Goal: Task Accomplishment & Management: Complete application form

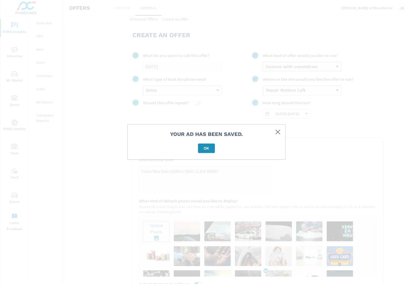
scroll to position [45, 0]
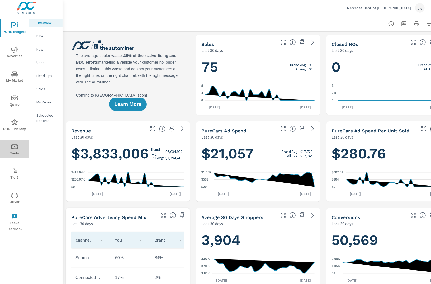
click at [15, 149] on icon "nav menu" at bounding box center [14, 147] width 6 height 6
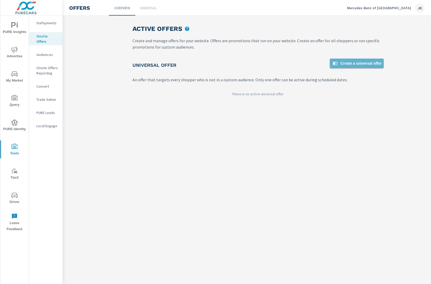
click at [345, 63] on span "Create a universal offer" at bounding box center [357, 63] width 50 height 6
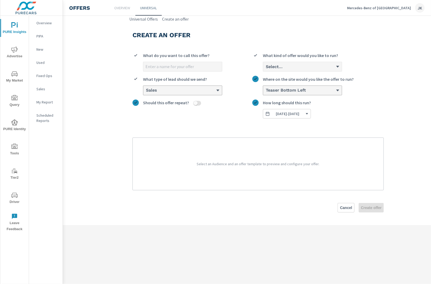
click at [169, 69] on input "What do you want to call this offer?" at bounding box center [182, 66] width 79 height 9
type input "[DATE]"
click at [318, 64] on div "Select..." at bounding box center [302, 66] width 79 height 9
click at [266, 64] on input "Select... What kind of offer would you like to run?" at bounding box center [265, 66] width 1 height 5
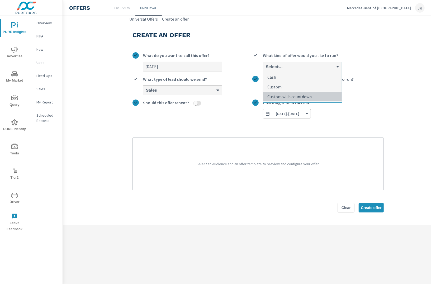
click at [308, 96] on p "Custom with countdown" at bounding box center [289, 96] width 44 height 6
click at [266, 69] on input "option Custom with countdown focused, 3 of 3. 3 results available. Use Up and D…" at bounding box center [265, 66] width 1 height 5
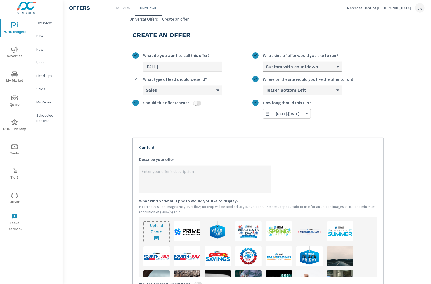
type textarea "x"
click at [181, 181] on textarea "x Describe your offer" at bounding box center [204, 180] width 131 height 26
paste textarea "Claim Your Extra $250 or $500. CLICK HERE"
type textarea "Claim Your Extra $250 or $500. CLICK HERE"
type textarea "x"
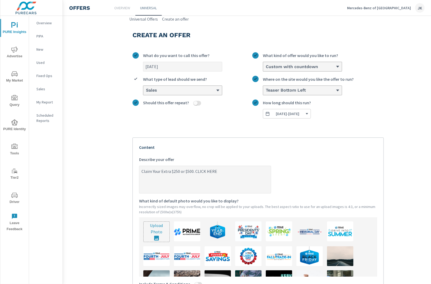
drag, startPoint x: 195, startPoint y: 171, endPoint x: 181, endPoint y: 170, distance: 14.3
click at [181, 170] on textarea "Claim Your Extra $250 or $500. CLICK HERE" at bounding box center [204, 180] width 131 height 26
type textarea "Claim Your Extra $250 oCLICK HERE"
type textarea "x"
type textarea "Claim Your Extra $250 CLICK HERE"
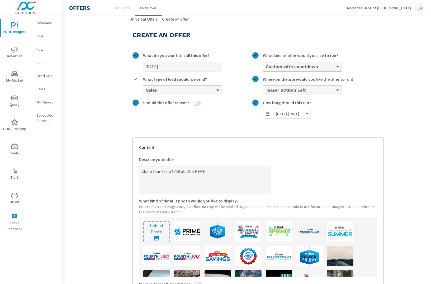
type textarea "x"
type textarea "Claim Your Extra $250CLICK HERE"
type textarea "x"
type textarea "Claim Your Extra $250.CLICK HERE"
type textarea "x"
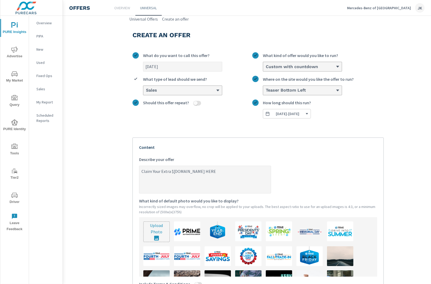
type textarea "Claim Your Extra $250. CLICK HERE"
type textarea "x"
click at [211, 173] on textarea "Claim Your Extra $250. CLICK HERE" at bounding box center [204, 180] width 131 height 26
type textarea "Claim Your Extra $250. CLICK HERE!"
type textarea "x"
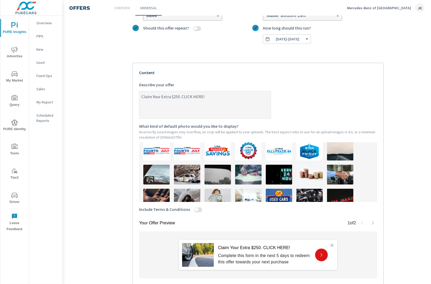
scroll to position [39, 0]
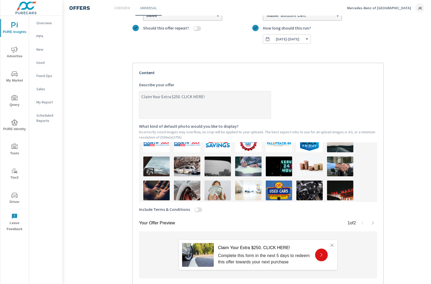
type textarea "Claim Your Extra $250. CLICK HERE!"
type textarea "x"
click at [197, 208] on input "Include Terms & Conditions" at bounding box center [196, 209] width 13 height 5
checkbox input "true"
type textarea "x"
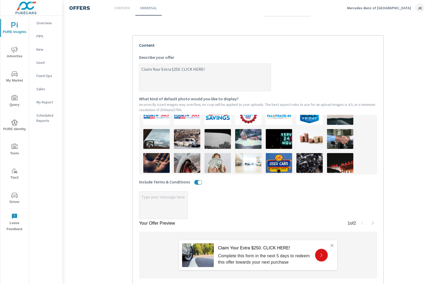
scroll to position [102, 0]
type textarea "x"
click at [167, 196] on textarea "x" at bounding box center [163, 205] width 48 height 26
click at [164, 196] on textarea "x" at bounding box center [163, 205] width 48 height 26
paste textarea "Claim Your Extra $250 or $500. CLICK HERE"
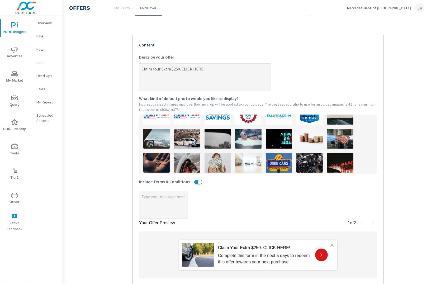
type textarea "x"
type textarea "Claim Your Extra $250 or $500. CLICK HERE"
type textarea "x"
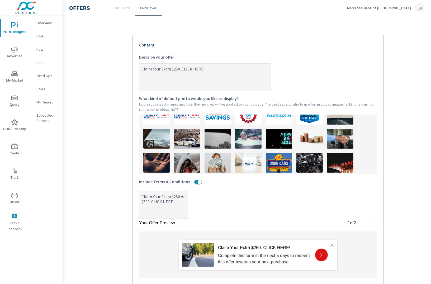
drag, startPoint x: 180, startPoint y: 201, endPoint x: 119, endPoint y: 184, distance: 63.3
click at [119, 184] on section "Create an offer September 2025 What do you want to call this offer? Custom with…" at bounding box center [258, 120] width 391 height 400
type textarea "x"
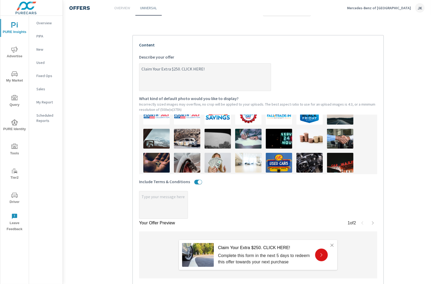
type textarea "x"
paste textarea "Form must be submitted before arrival. $250 Coupon applies to Used vehicles. $5…"
type textarea "x"
type textarea "Form must be submitted before arrival. $250 Coupon applies to Used vehicles. $5…"
type textarea "x"
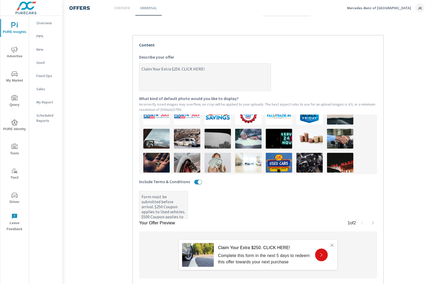
type textarea "x"
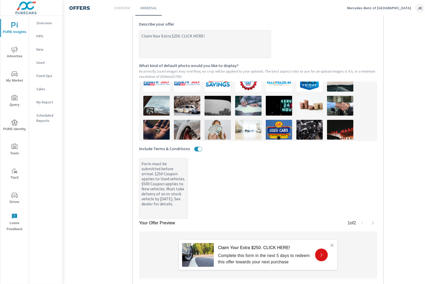
drag, startPoint x: 157, startPoint y: 183, endPoint x: 167, endPoint y: 191, distance: 12.7
click at [167, 191] on textarea "Form must be submitted before arrival. $250 Coupon applies to Used vehicles. $5…" at bounding box center [163, 188] width 48 height 59
type textarea "x"
type textarea "Form must be submitted before arrival. $250 Coupon applies to Used vehicles. Mu…"
type textarea "x"
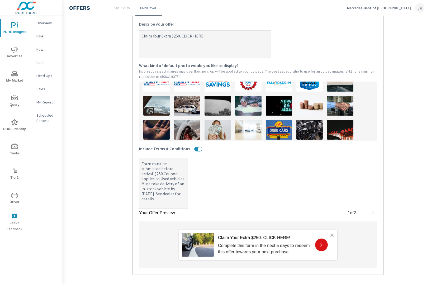
scroll to position [125, 0]
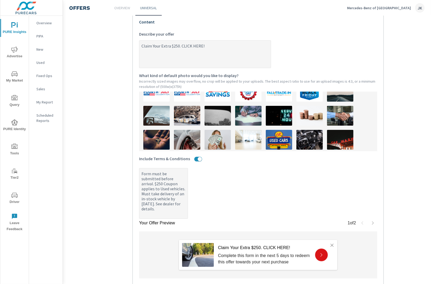
type textarea "x"
type textarea "Form must be submitted before arrival. $250 Coupon applies to Used vehicles.Mus…"
type textarea "x"
type textarea "Form must be submitted before arrival. $250 Coupon applies to Used vehiclesMust…"
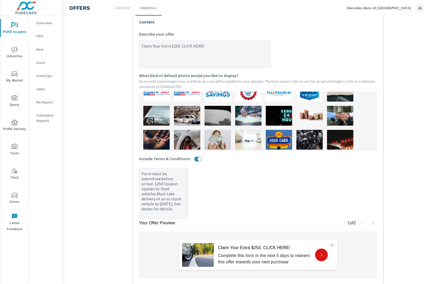
type textarea "x"
type textarea "Form must be submitted before arrival. $250 Coupon applies to Used vehicles Mus…"
type textarea "x"
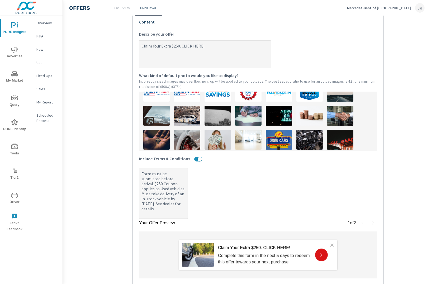
type textarea "Form must be submitted before arrival. $250 Coupon applies to Used vehicles oMu…"
type textarea "x"
type textarea "Form must be submitted before arrival. $250 Coupon applies to Used vehicles onM…"
type textarea "x"
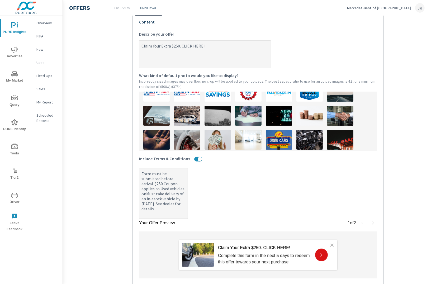
type textarea "x"
type textarea "Form must be submitted before arrival. $250 Coupon applies to Used vehicles onl…"
type textarea "x"
type textarea "Form must be submitted before arrival. $250 Coupon applies to Used vehicles onl…"
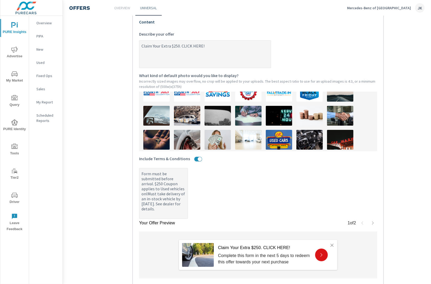
type textarea "x"
type textarea "Form must be submitted before arrival. $250 Coupon applies to Used vehicles onl…"
type textarea "x"
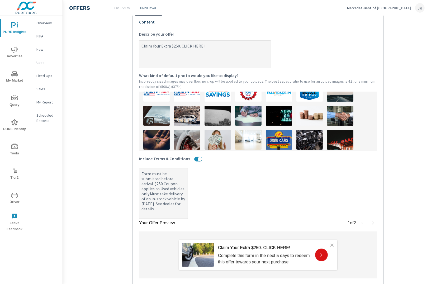
type textarea "Form must be submitted before arrival. $250 Coupon applies to Used vehicles onl…"
type textarea "x"
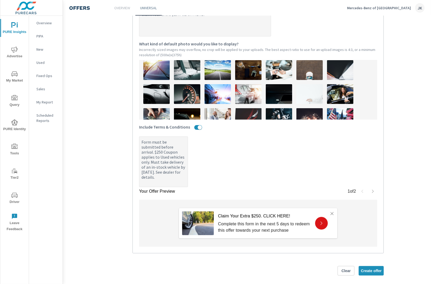
scroll to position [96, 0]
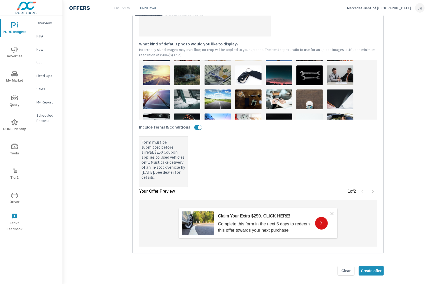
type textarea "Form must be submitted before arrival. $250 Coupon applies to Used vehicles onl…"
type textarea "x"
click at [219, 71] on img at bounding box center [218, 75] width 26 height 20
type textarea "x"
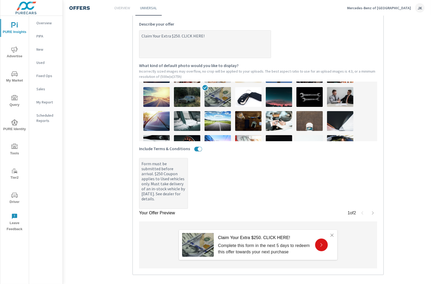
scroll to position [164, 0]
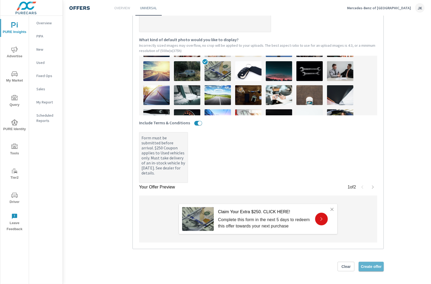
click at [368, 264] on span "Create offer" at bounding box center [371, 266] width 21 height 5
type textarea "x"
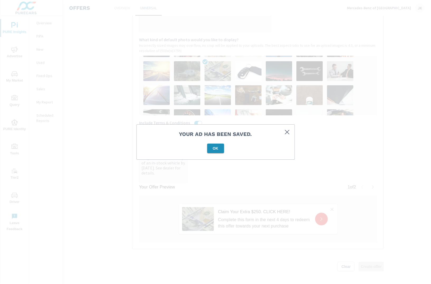
click at [216, 152] on button "OK" at bounding box center [215, 149] width 17 height 10
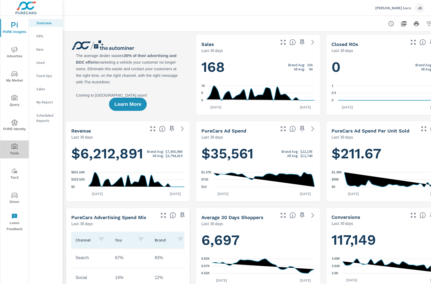
click at [19, 144] on span "Tools" at bounding box center [14, 150] width 25 height 13
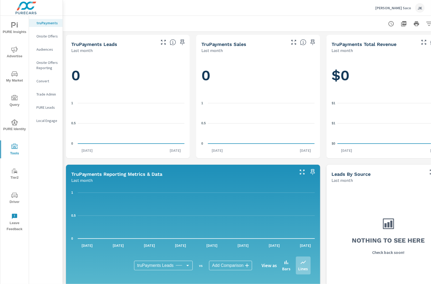
click at [47, 61] on p "Onsite Offers Reporting" at bounding box center [47, 65] width 22 height 11
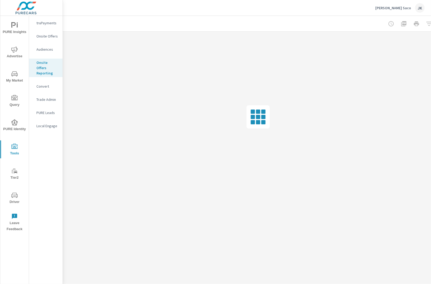
click at [45, 34] on p "Onsite Offers" at bounding box center [47, 36] width 22 height 5
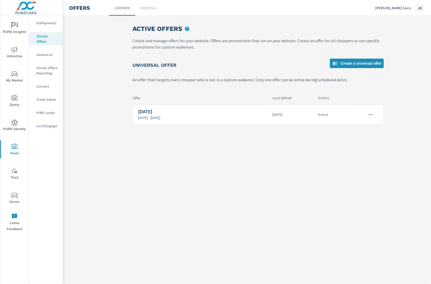
click at [154, 7] on p "Universal" at bounding box center [148, 7] width 17 height 5
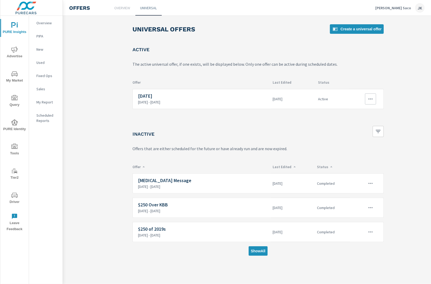
click at [379, 95] on div at bounding box center [366, 99] width 35 height 20
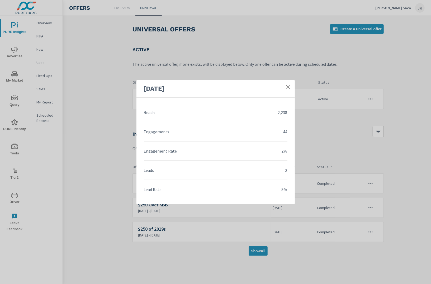
click at [286, 87] on icon at bounding box center [287, 86] width 5 height 5
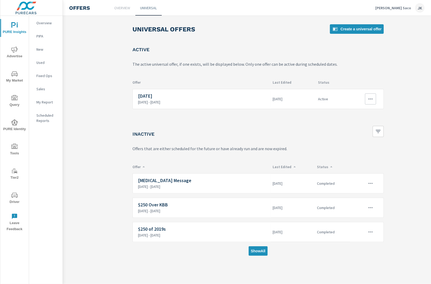
click at [368, 98] on icon "button" at bounding box center [370, 99] width 6 height 6
click at [359, 112] on link "Edit" at bounding box center [361, 110] width 29 height 13
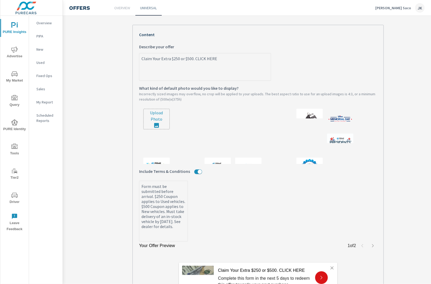
scroll to position [108, 0]
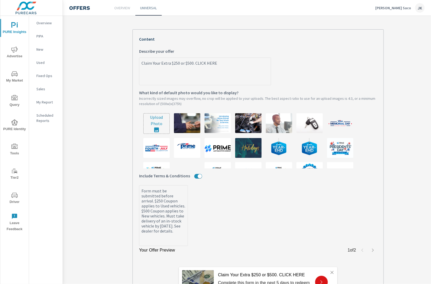
drag, startPoint x: 215, startPoint y: 62, endPoint x: 137, endPoint y: 60, distance: 77.9
click at [137, 60] on div "Your Offer Preview 1 of 2 Claim Your Extra $250 or $500. CLICK HERE Complete th…" at bounding box center [258, 170] width 251 height 283
type textarea "x"
drag, startPoint x: 178, startPoint y: 239, endPoint x: 138, endPoint y: 182, distance: 69.6
click at [138, 182] on div "Your Offer Preview 1 of 2 Claim Your Extra $250 or $500. CLICK HERE Complete th…" at bounding box center [258, 170] width 251 height 283
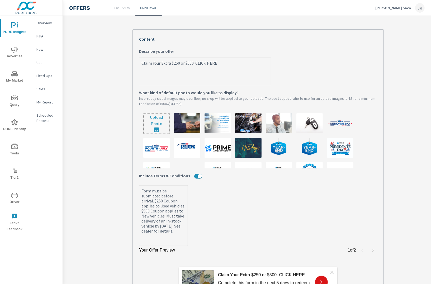
type textarea "x"
